Goal: Book appointment/travel/reservation

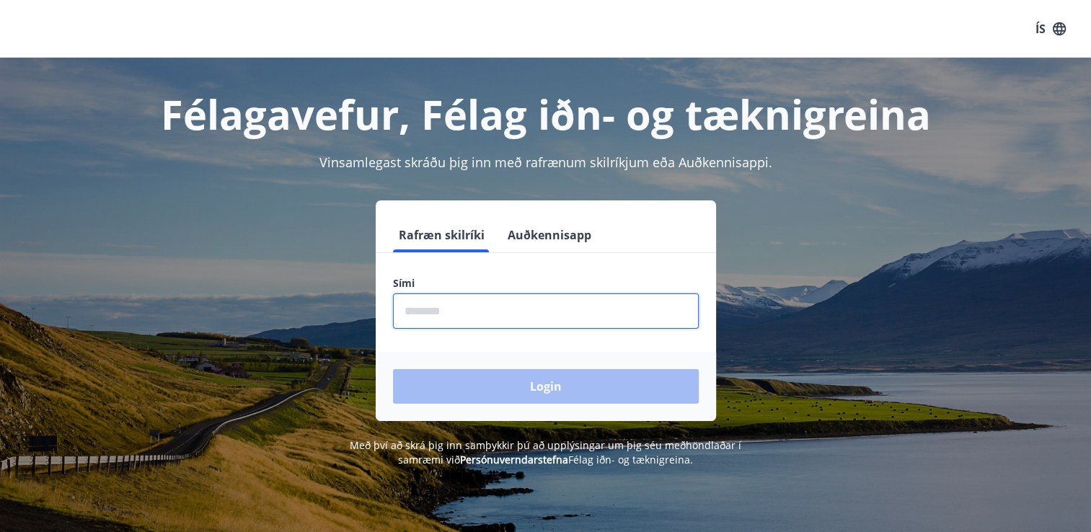
click at [470, 311] on input "phone" at bounding box center [546, 311] width 306 height 35
type input "********"
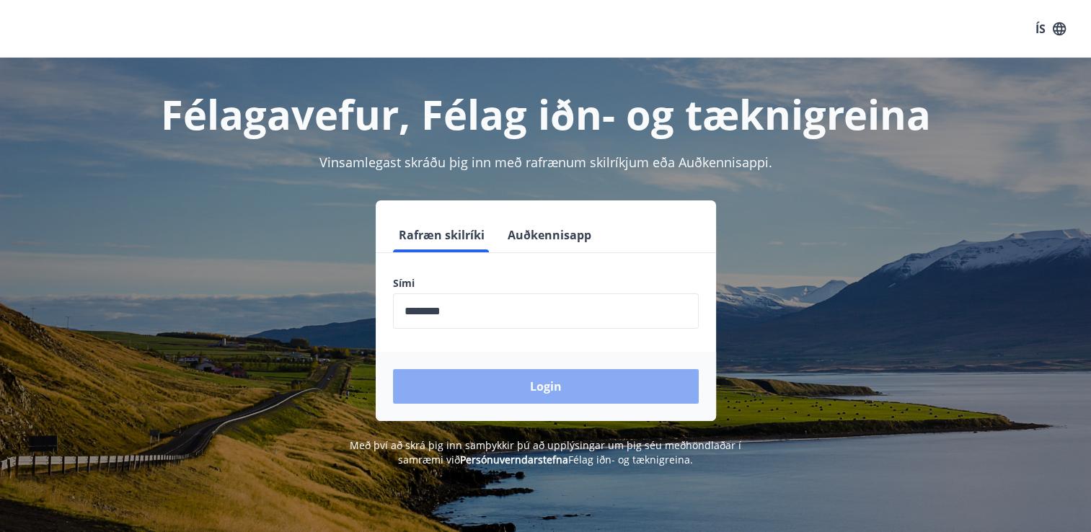
click at [456, 387] on button "Login" at bounding box center [546, 386] width 306 height 35
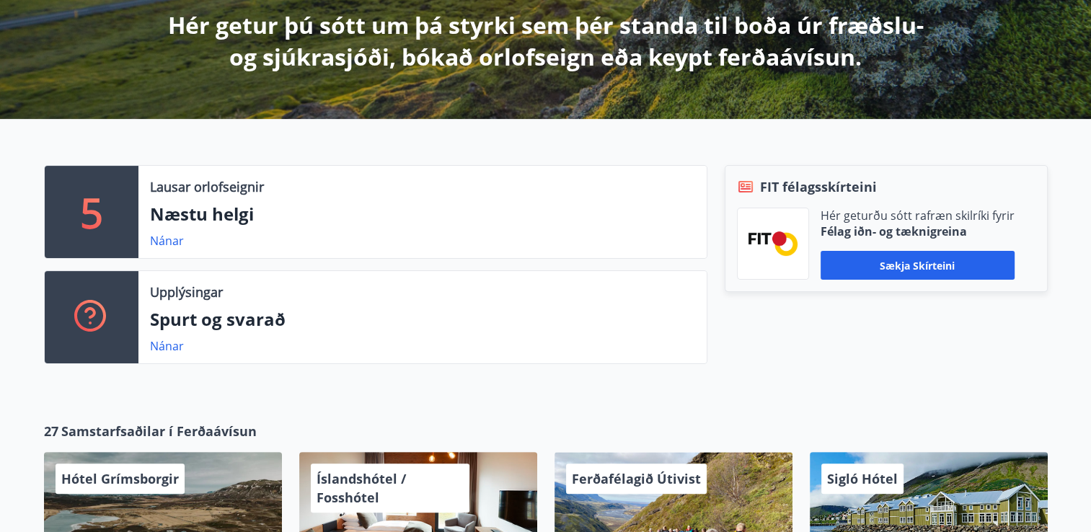
scroll to position [260, 0]
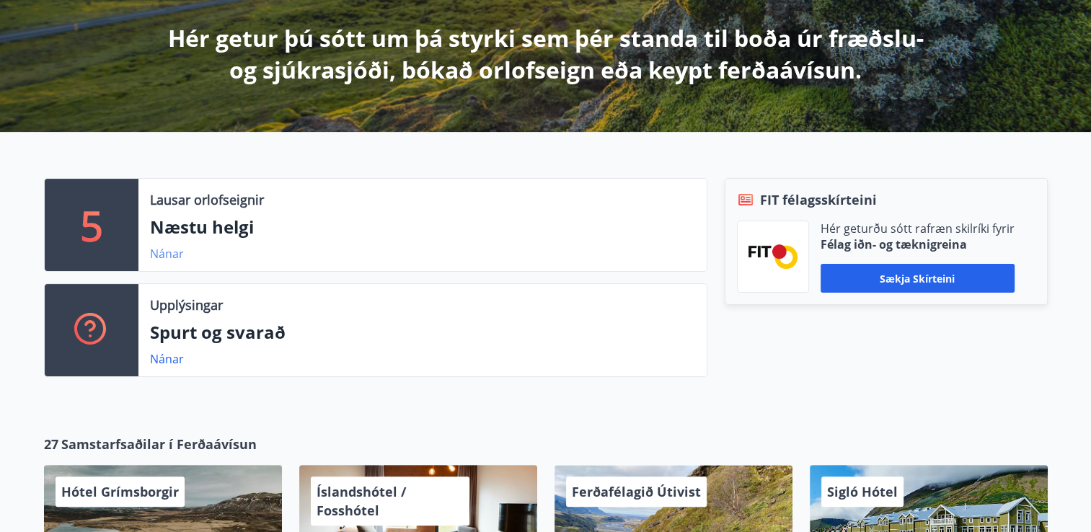
click at [159, 255] on link "Nánar" at bounding box center [167, 254] width 34 height 16
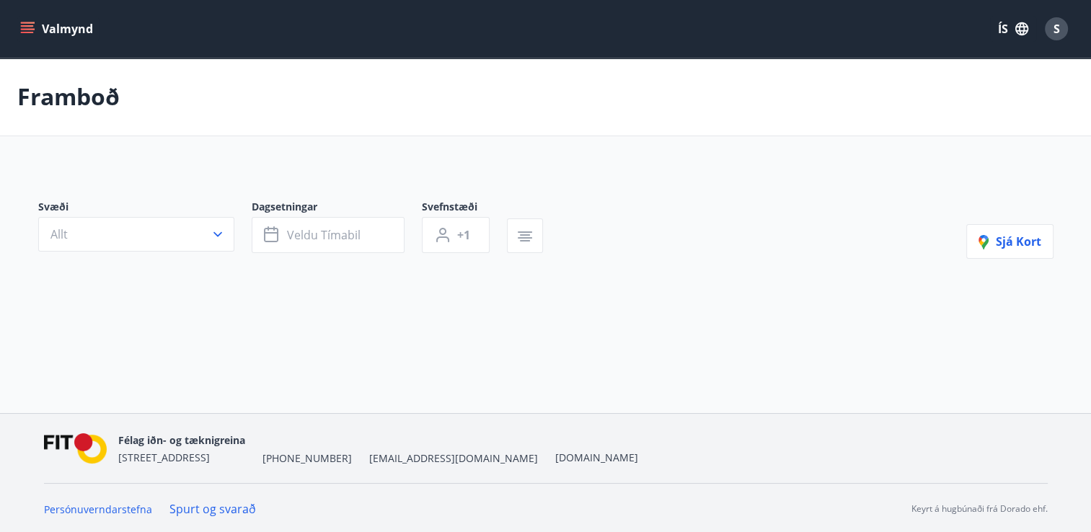
type input "*"
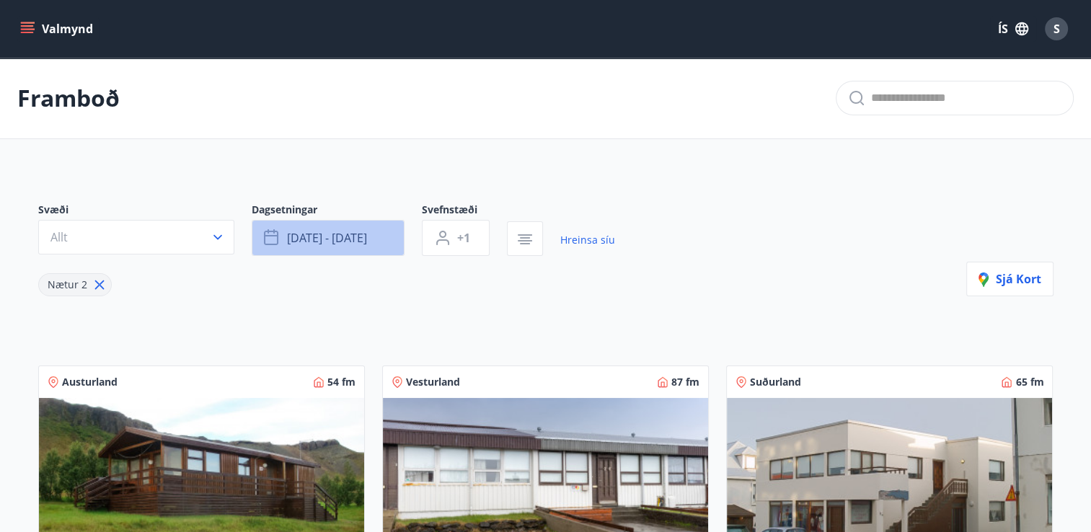
click at [330, 235] on span "okt 10 - okt 13" at bounding box center [327, 238] width 80 height 16
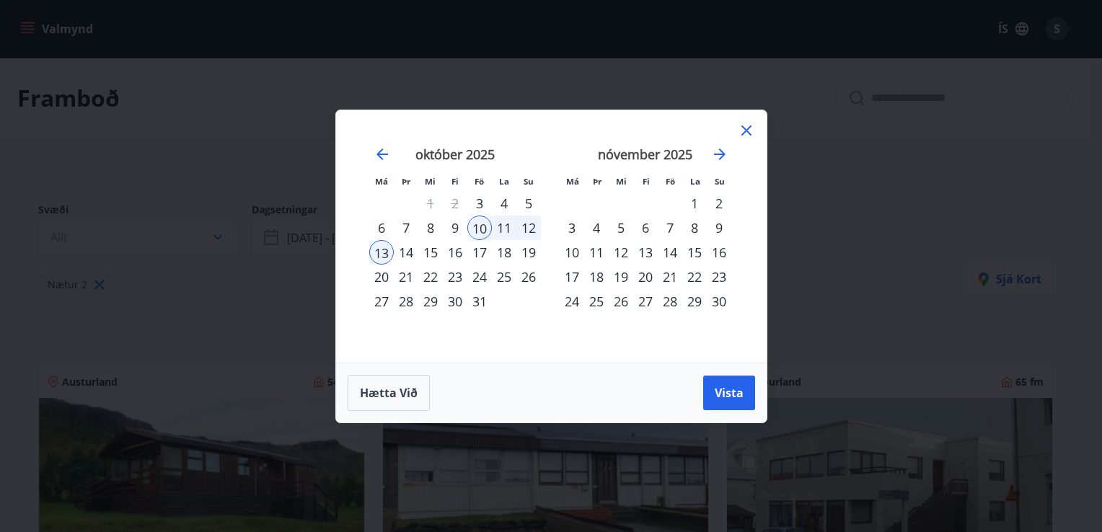
click at [506, 255] on div "18" at bounding box center [504, 252] width 25 height 25
click at [528, 258] on div "19" at bounding box center [528, 252] width 25 height 25
click at [375, 278] on div "20" at bounding box center [381, 277] width 25 height 25
click at [503, 247] on div "18" at bounding box center [504, 252] width 25 height 25
click at [476, 247] on div "17" at bounding box center [479, 252] width 25 height 25
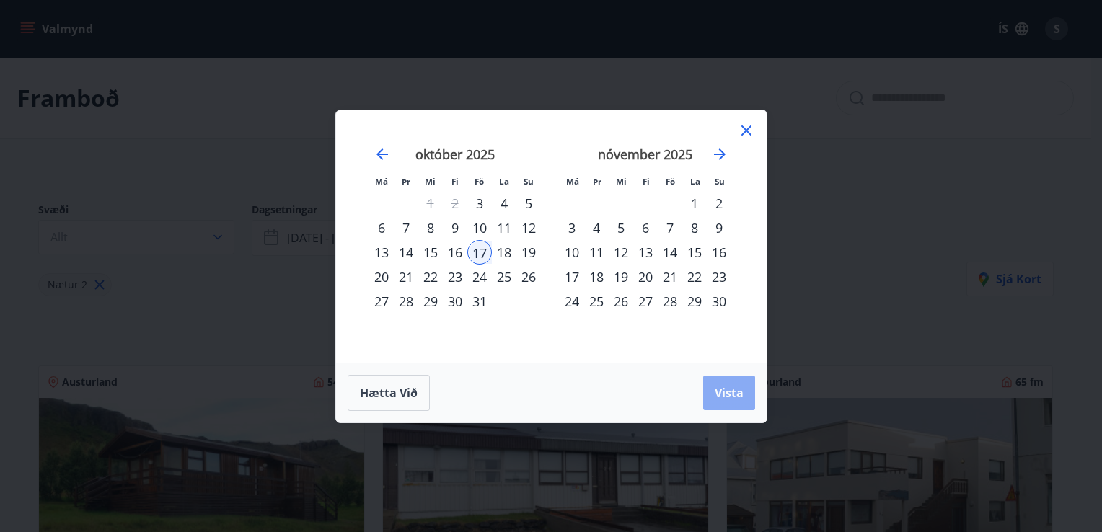
click at [730, 386] on span "Vista" at bounding box center [729, 393] width 29 height 16
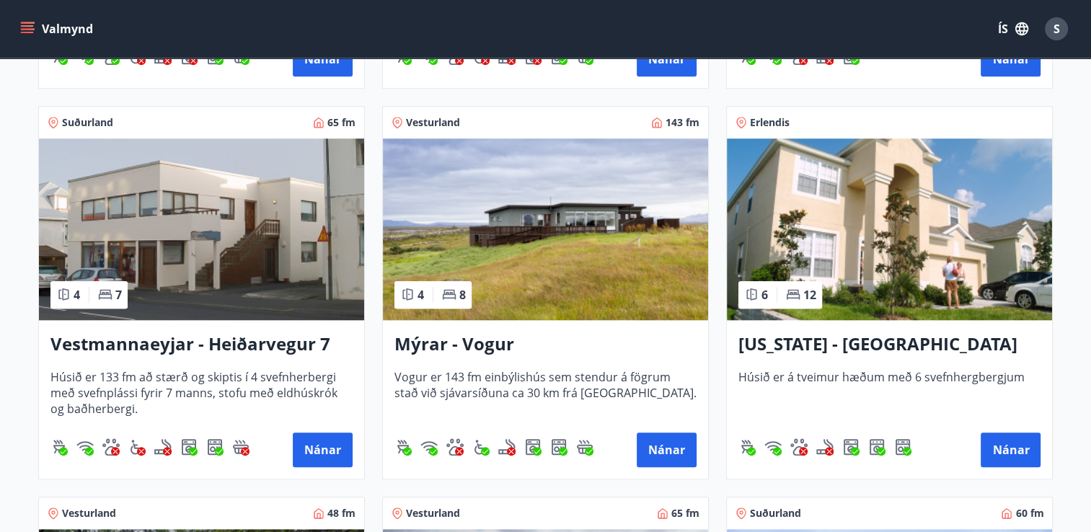
scroll to position [1461, 0]
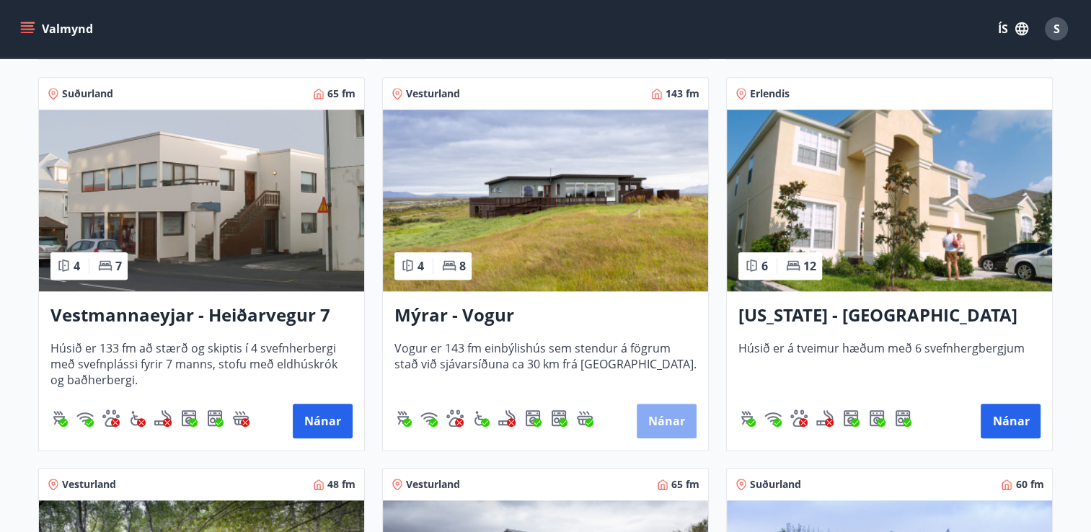
click at [659, 417] on button "Nánar" at bounding box center [667, 421] width 60 height 35
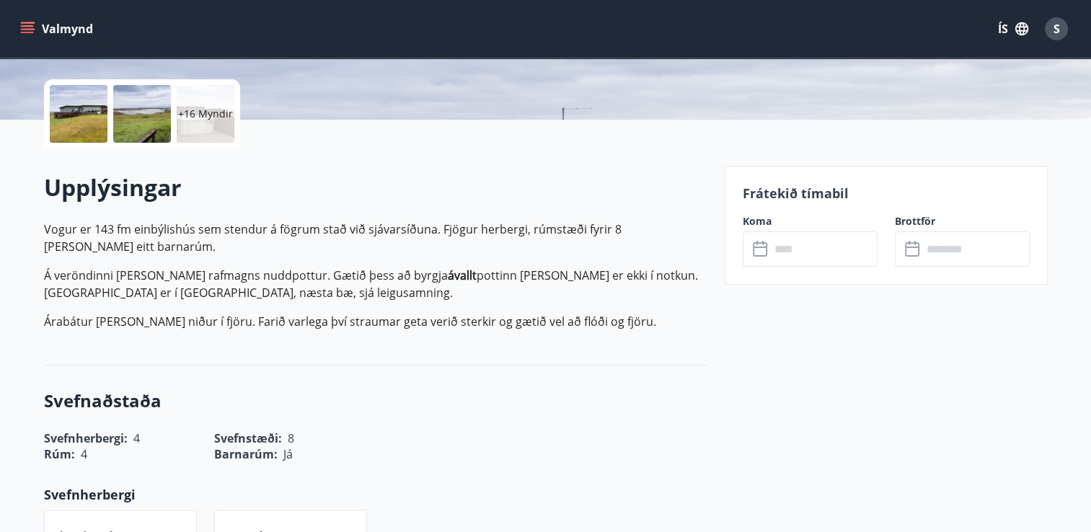
scroll to position [317, 0]
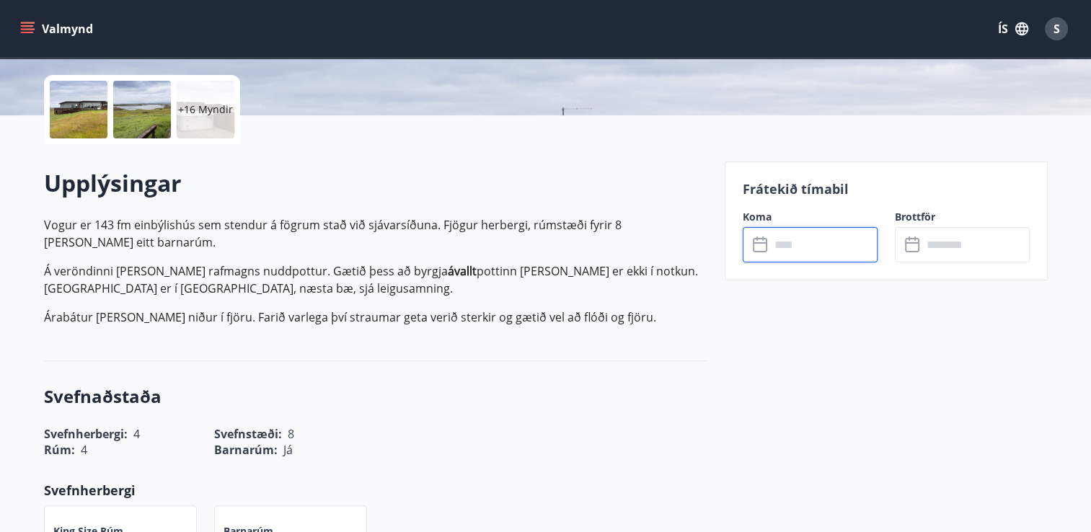
click at [802, 244] on input "text" at bounding box center [823, 244] width 107 height 35
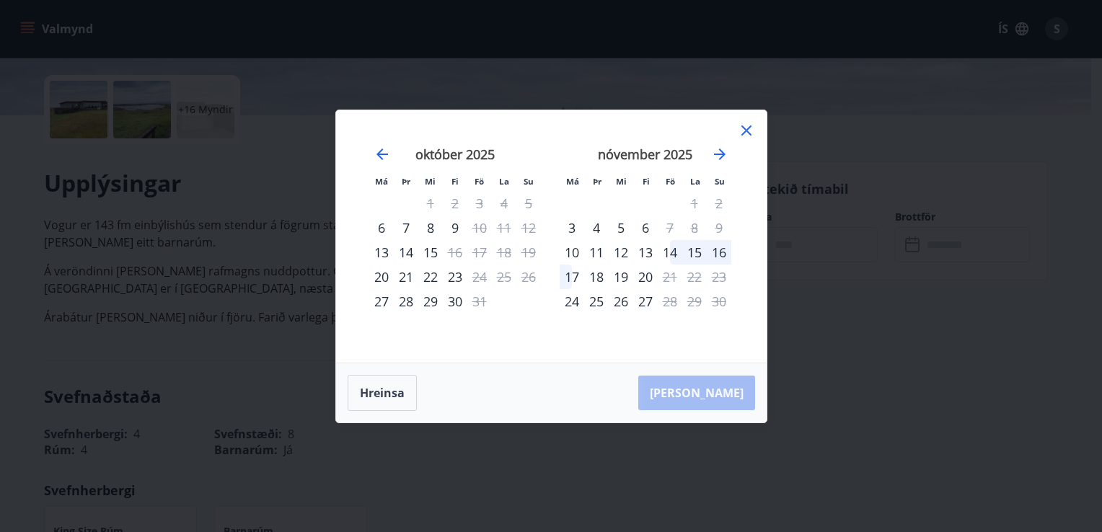
click at [744, 128] on icon at bounding box center [747, 131] width 10 height 10
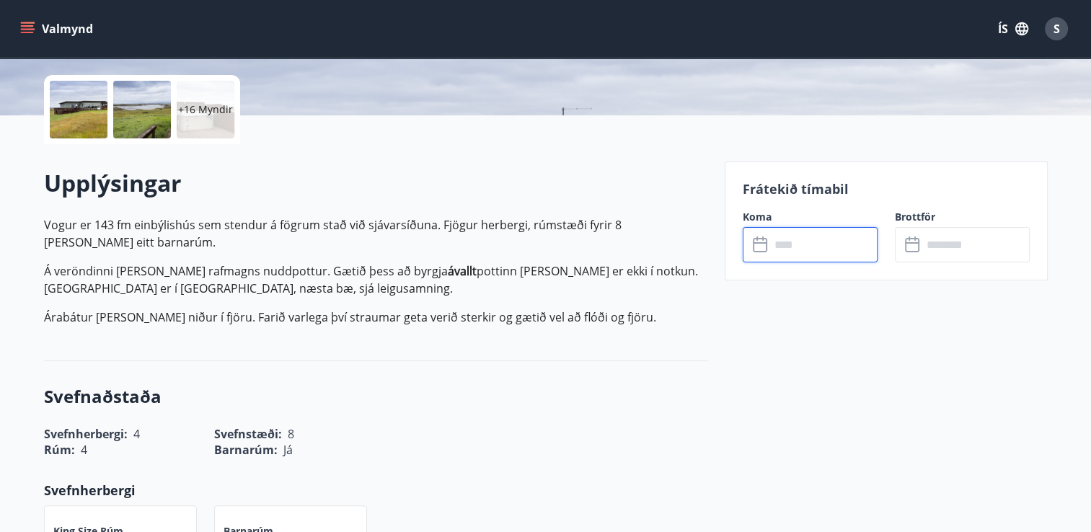
scroll to position [1, 0]
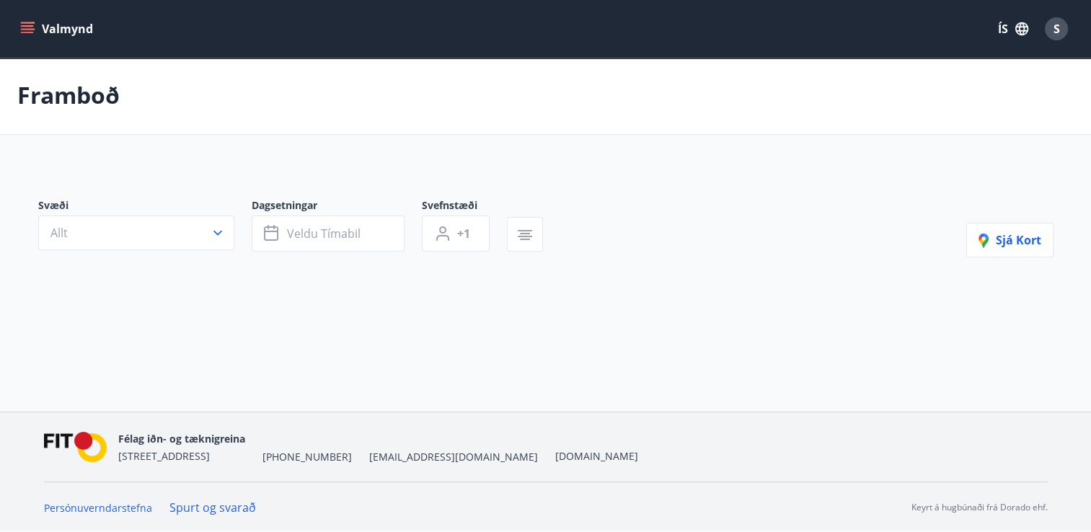
type input "*"
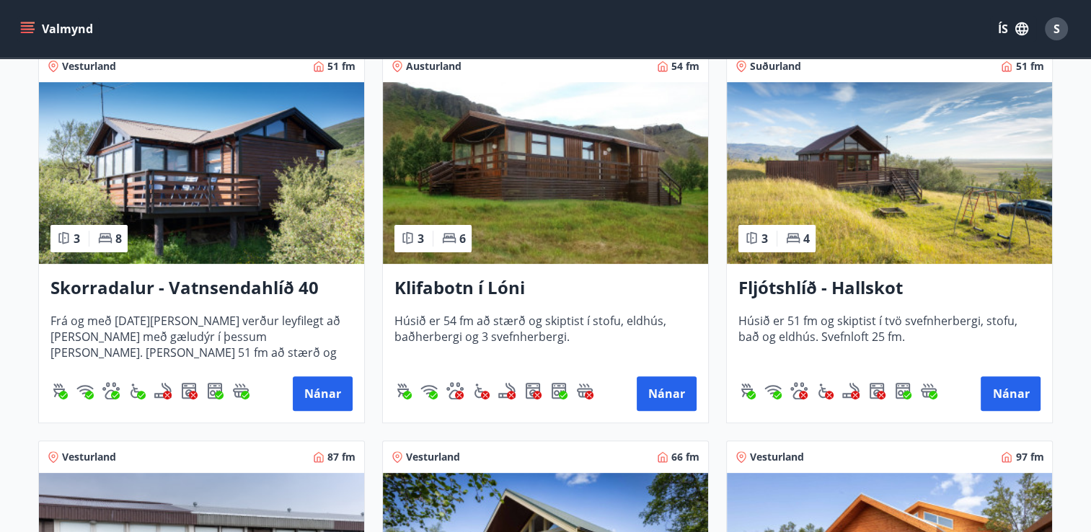
scroll to position [319, 0]
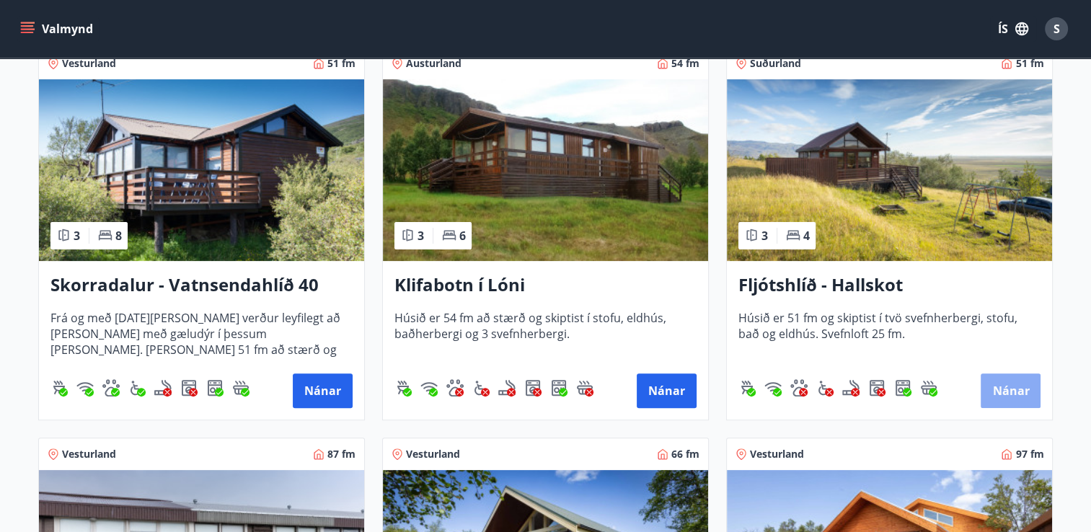
click at [1001, 391] on button "Nánar" at bounding box center [1011, 391] width 60 height 35
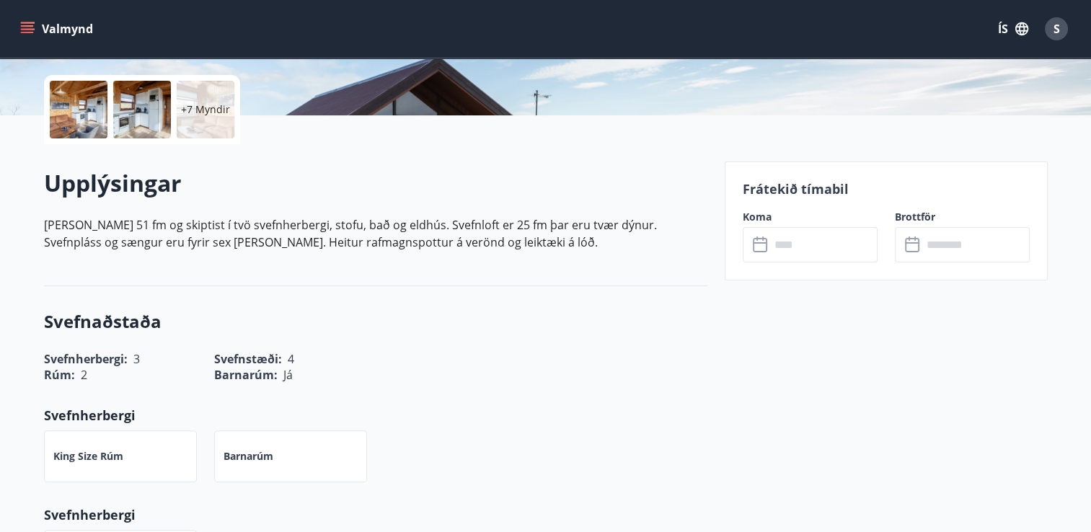
scroll to position [346, 0]
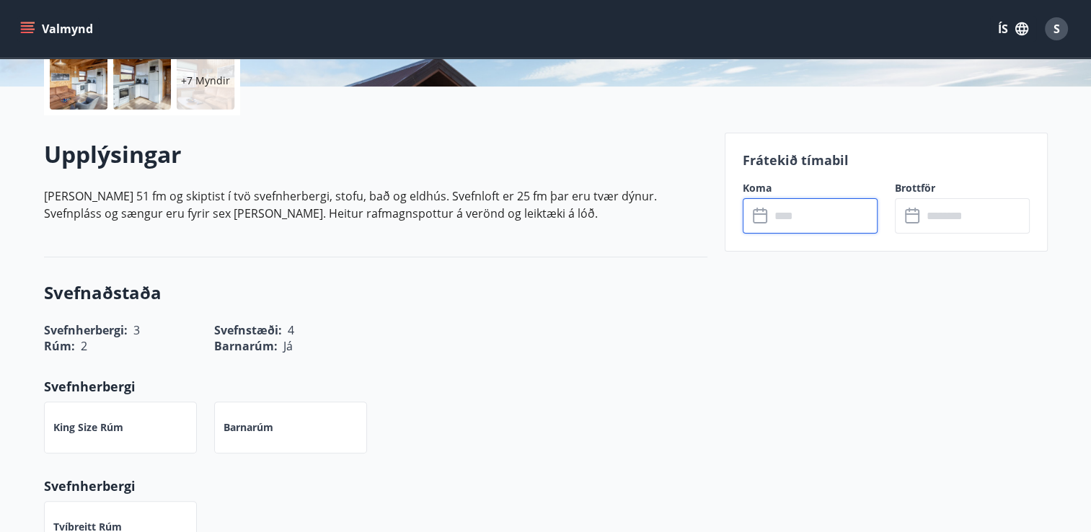
click at [787, 215] on input "text" at bounding box center [823, 215] width 107 height 35
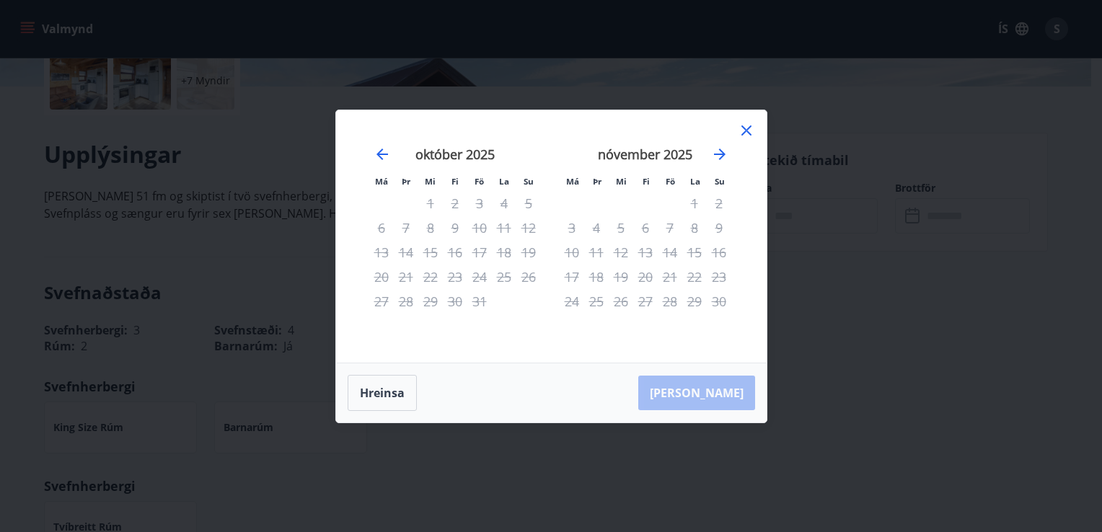
click at [743, 127] on icon at bounding box center [747, 131] width 10 height 10
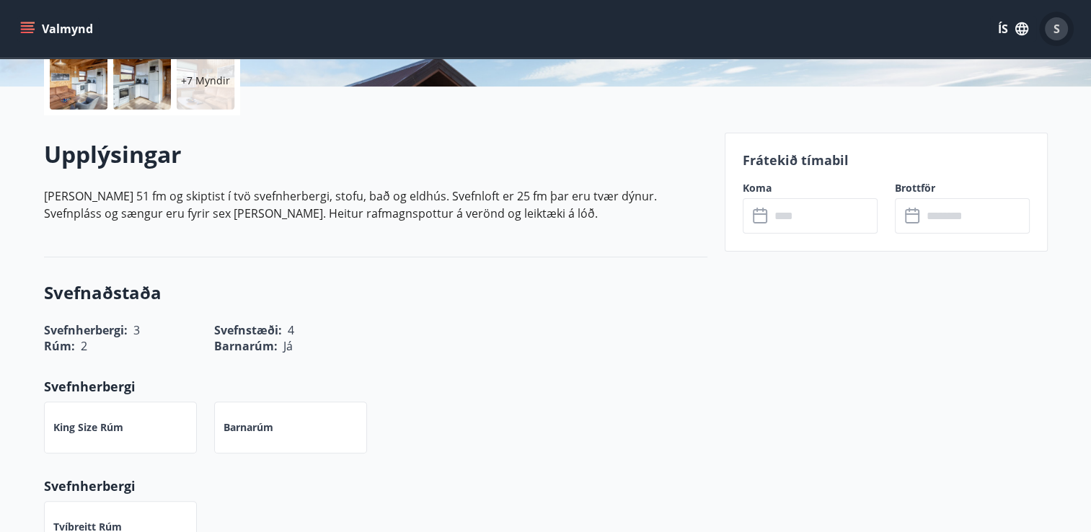
click at [1052, 27] on div "S" at bounding box center [1056, 28] width 23 height 23
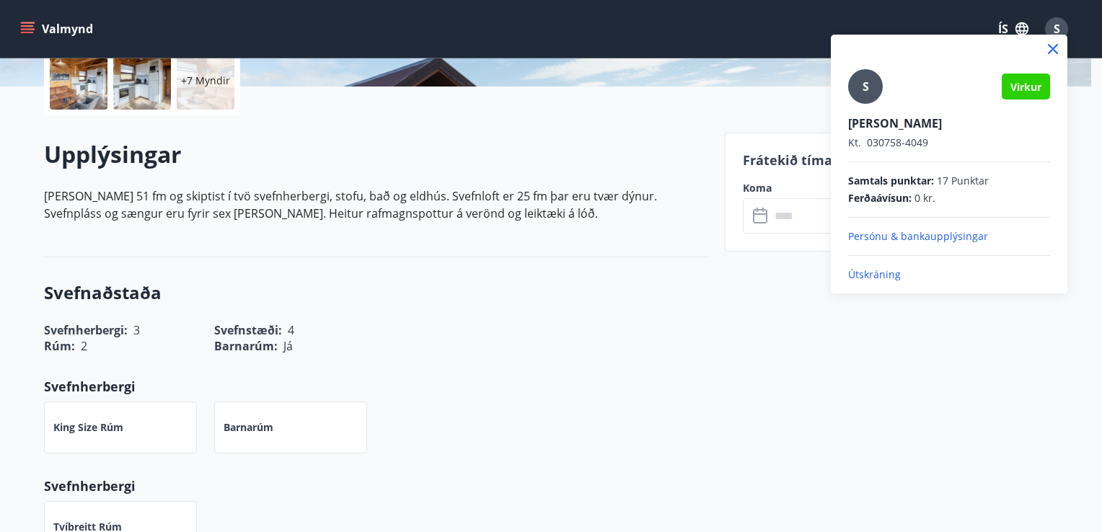
click at [26, 29] on div at bounding box center [551, 266] width 1102 height 532
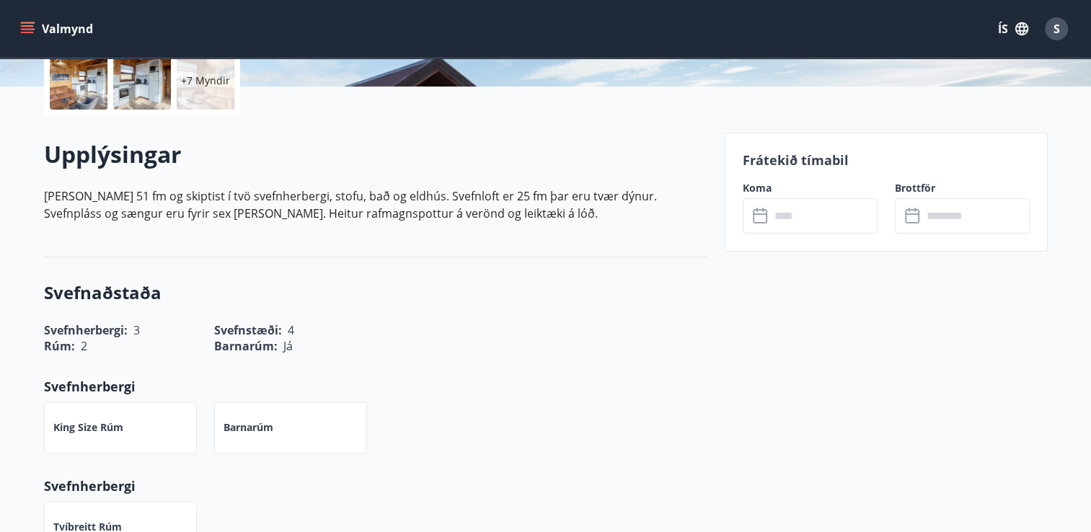
click at [26, 29] on icon "menu" at bounding box center [29, 28] width 16 height 1
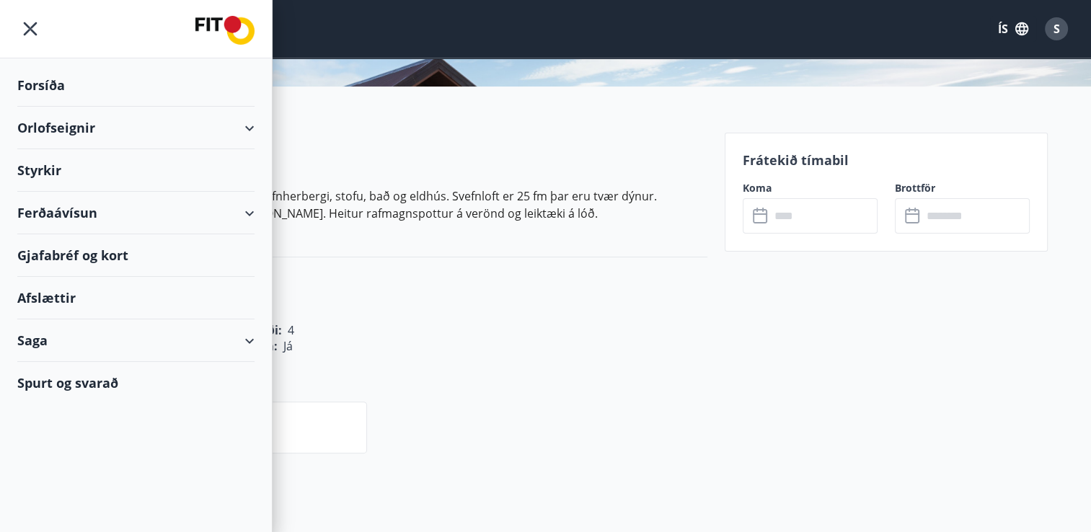
click at [40, 296] on div "Afslættir" at bounding box center [135, 298] width 237 height 43
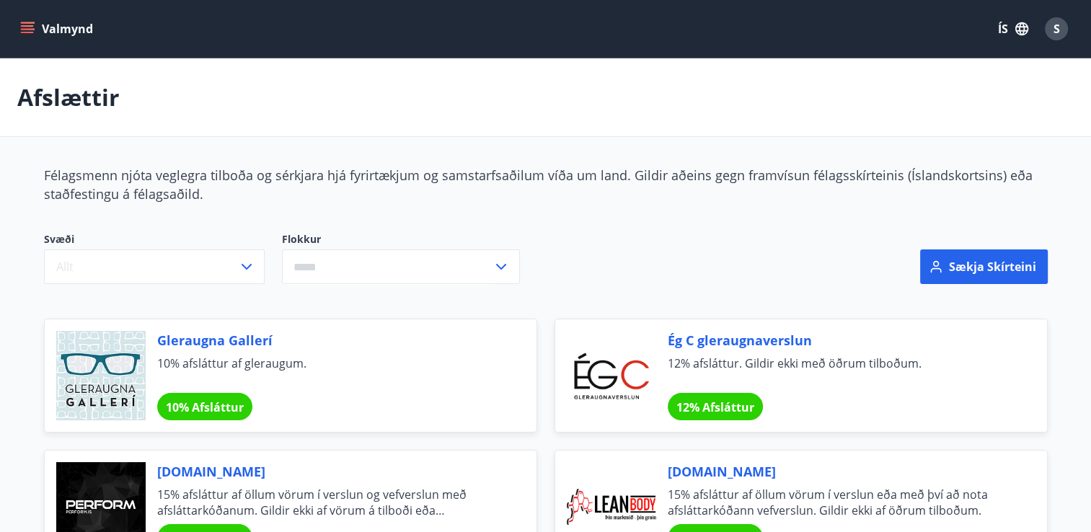
click at [28, 28] on icon "menu" at bounding box center [29, 28] width 16 height 1
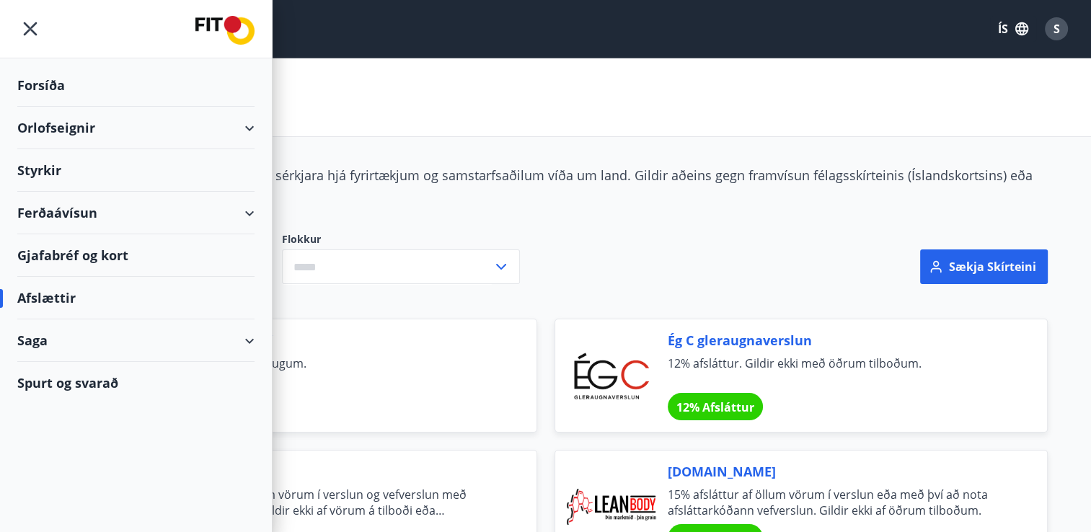
click at [51, 214] on div "Ferðaávísun" at bounding box center [135, 213] width 237 height 43
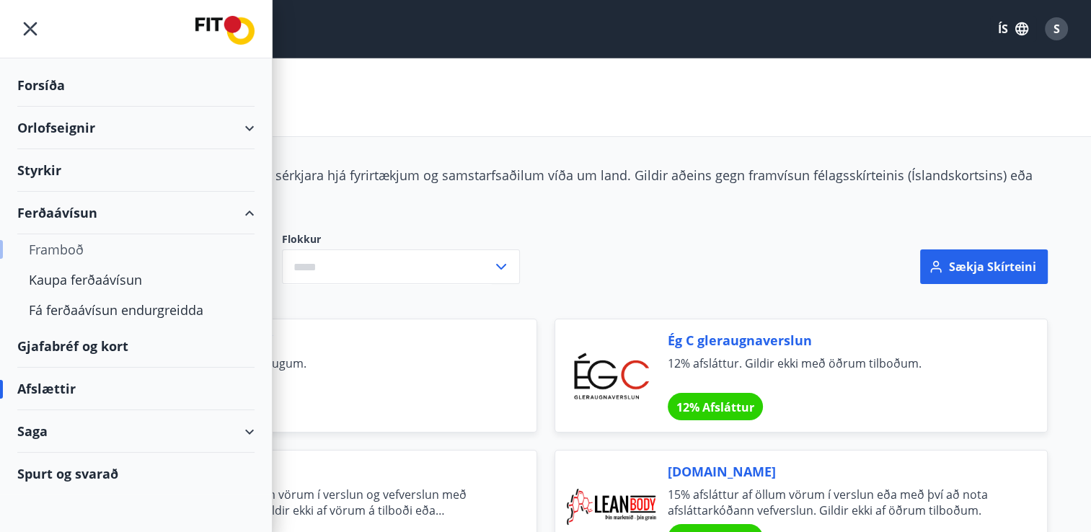
click at [53, 250] on div "Framboð" at bounding box center [136, 249] width 214 height 30
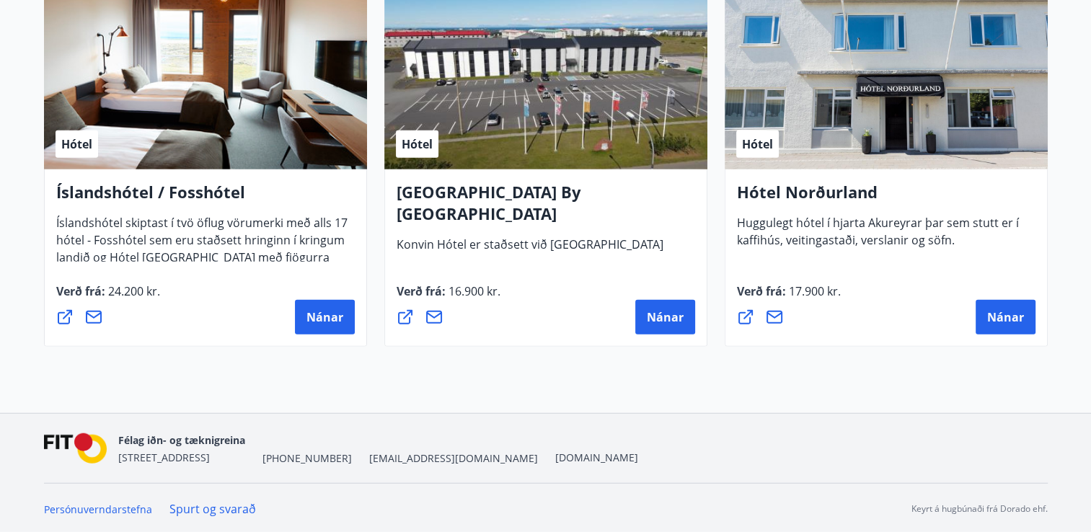
scroll to position [3589, 0]
